Goal: Task Accomplishment & Management: Manage account settings

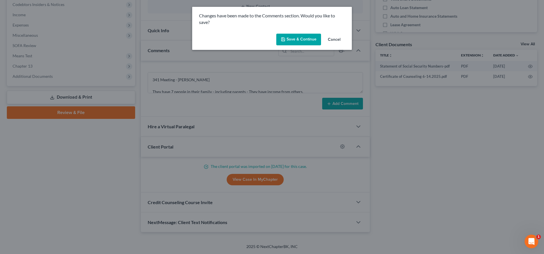
scroll to position [109, 0]
click at [297, 37] on button "Save & Continue" at bounding box center [298, 40] width 45 height 12
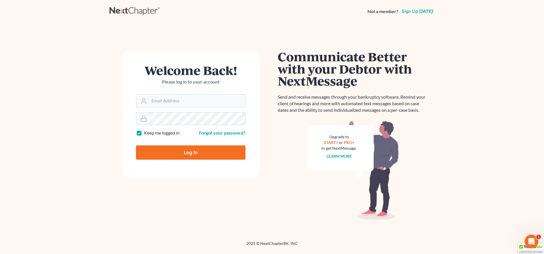
type input "[PERSON_NAME][EMAIL_ADDRESS][DOMAIN_NAME]"
click at [190, 152] on input "Log In" at bounding box center [190, 152] width 109 height 14
type input "Thinking..."
